Goal: Information Seeking & Learning: Check status

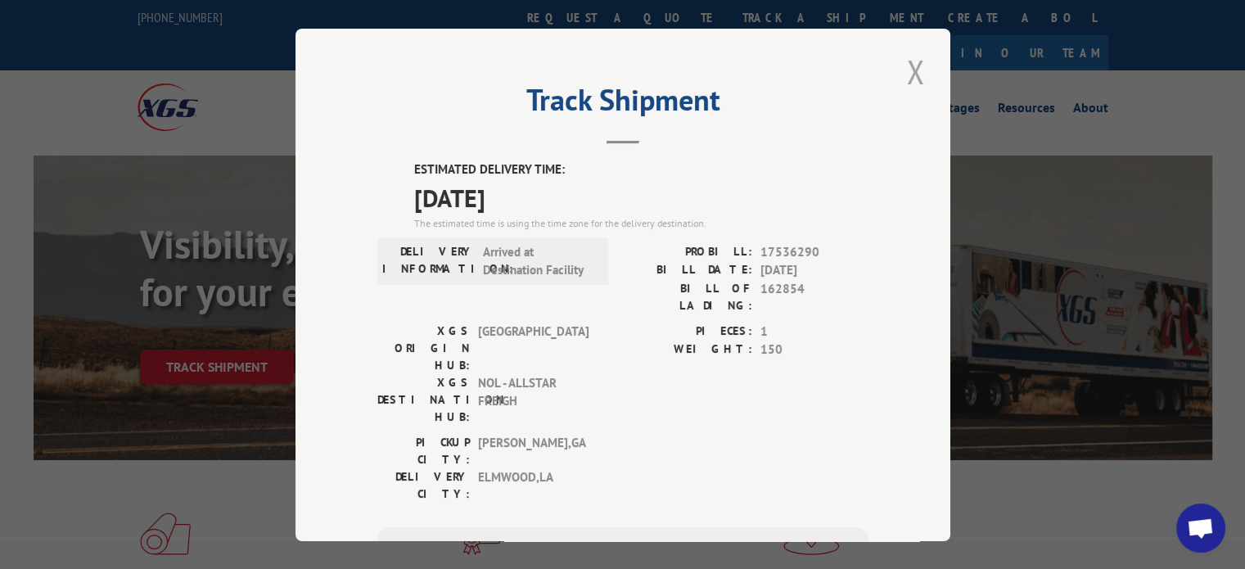
click at [913, 74] on button "Close modal" at bounding box center [916, 71] width 28 height 45
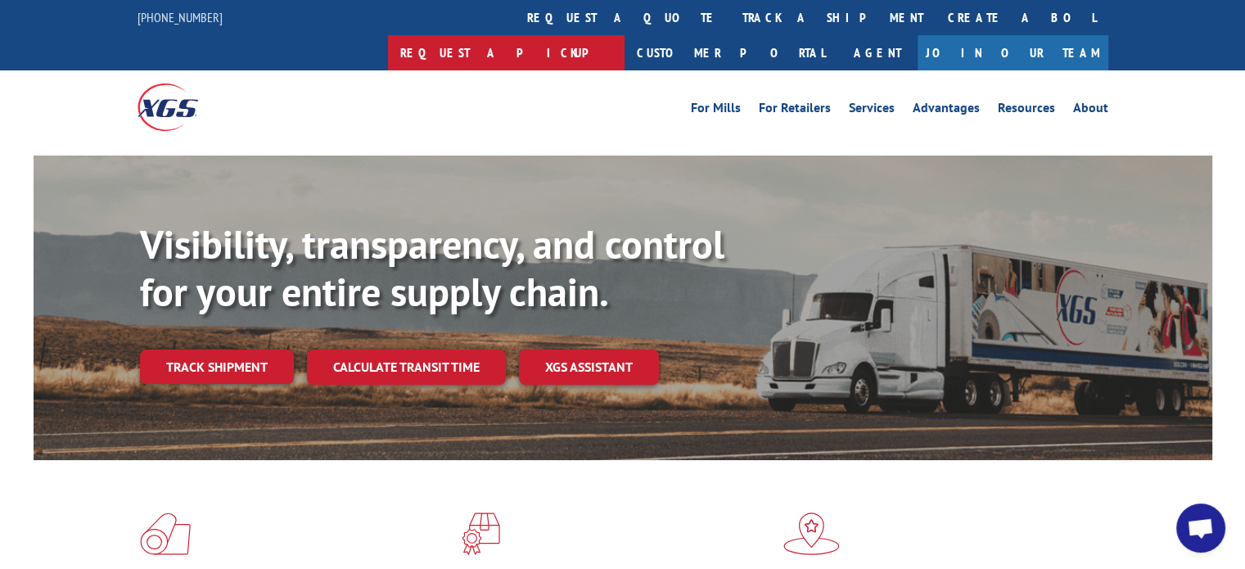
click at [625, 35] on link "Request a pickup" at bounding box center [506, 52] width 237 height 35
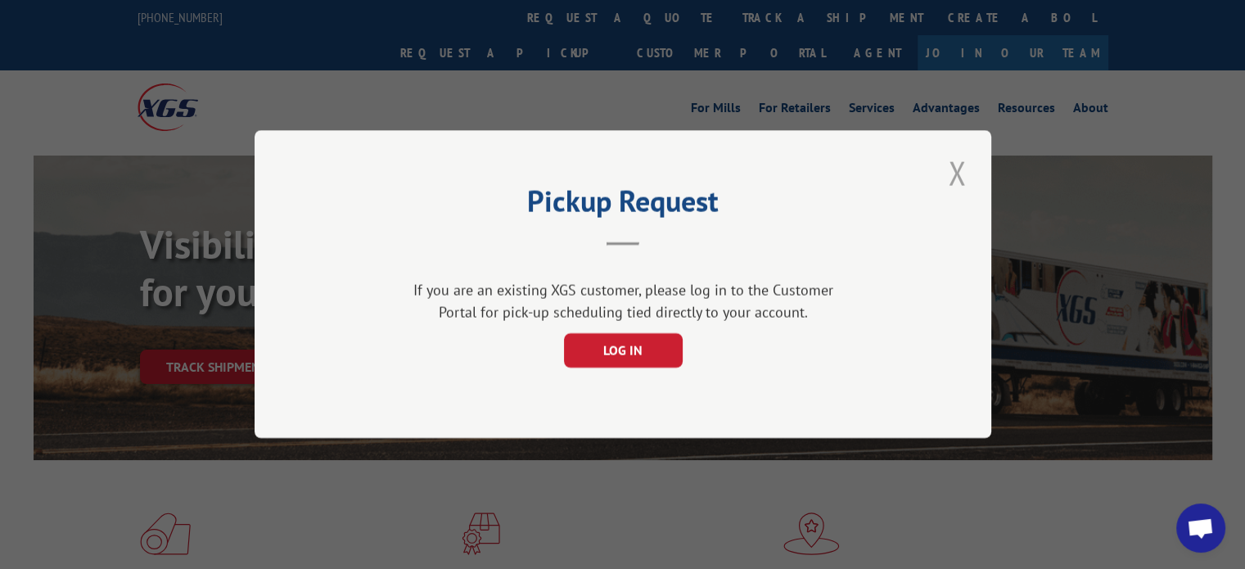
click at [956, 166] on button "Close modal" at bounding box center [957, 173] width 28 height 45
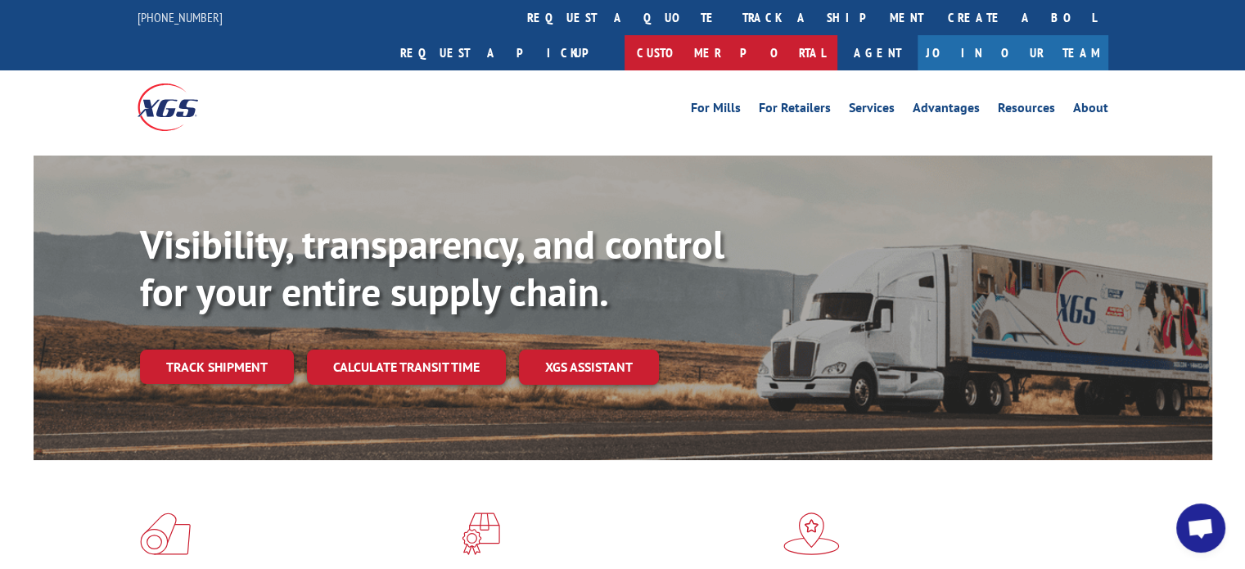
click at [838, 35] on link "Customer Portal" at bounding box center [731, 52] width 213 height 35
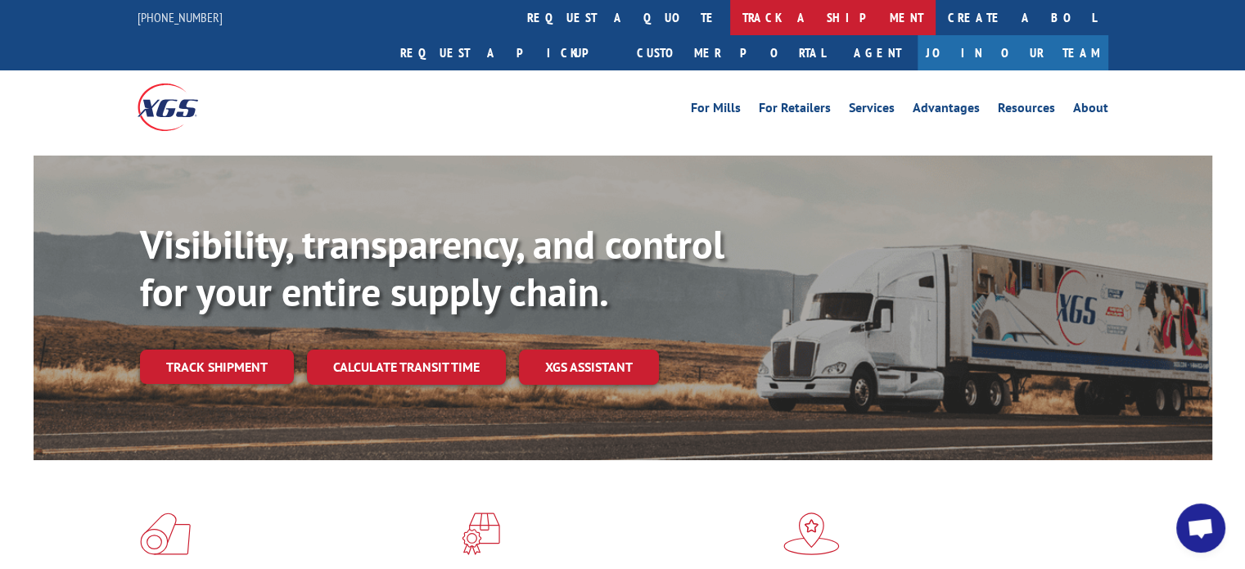
click at [730, 20] on link "track a shipment" at bounding box center [832, 17] width 205 height 35
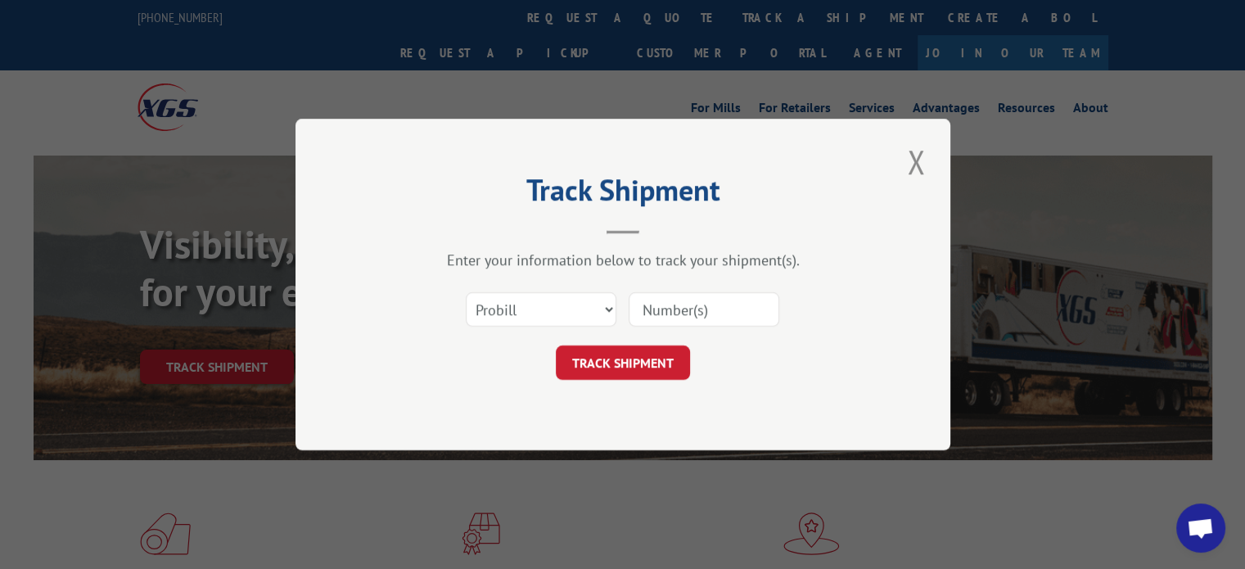
click at [655, 318] on input at bounding box center [704, 309] width 151 height 34
paste input "17512251"
type input "17512251"
click at [617, 379] on button "TRACK SHIPMENT" at bounding box center [623, 362] width 134 height 34
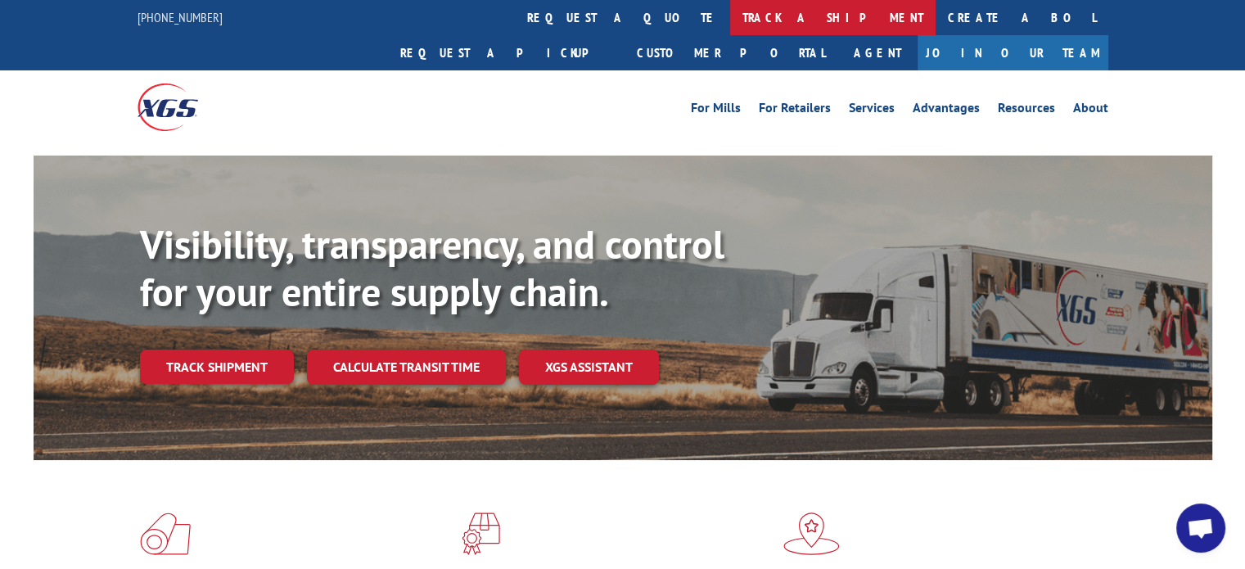
click at [730, 12] on link "track a shipment" at bounding box center [832, 17] width 205 height 35
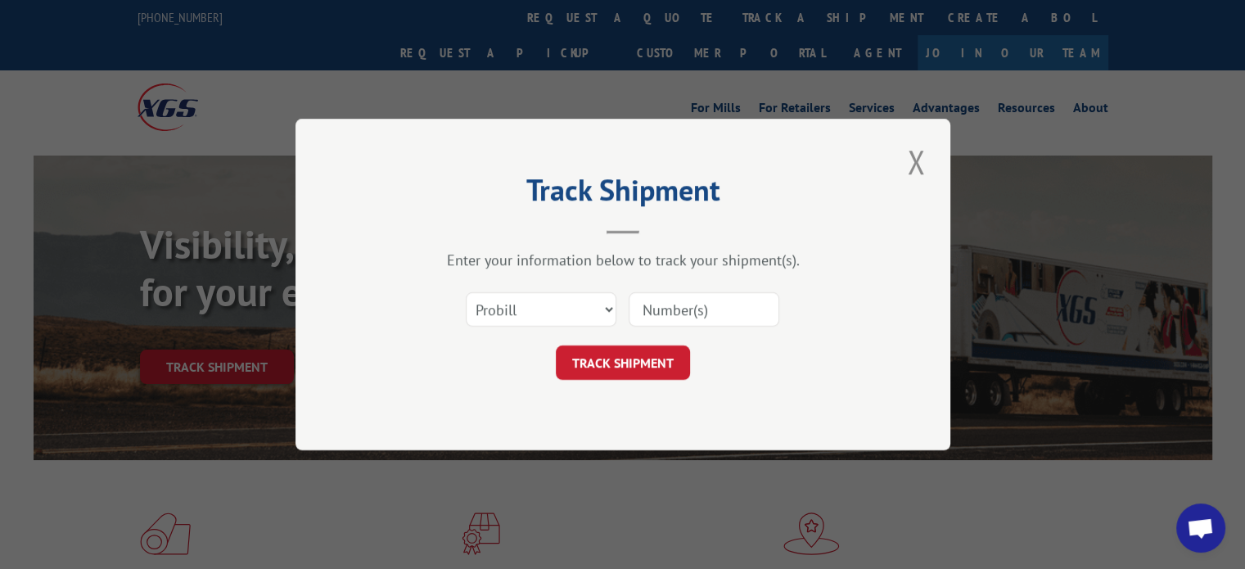
click at [698, 324] on input at bounding box center [704, 309] width 151 height 34
paste input "17508451"
type input "17508451"
click at [618, 360] on button "TRACK SHIPMENT" at bounding box center [623, 362] width 134 height 34
